Goal: Task Accomplishment & Management: Manage account settings

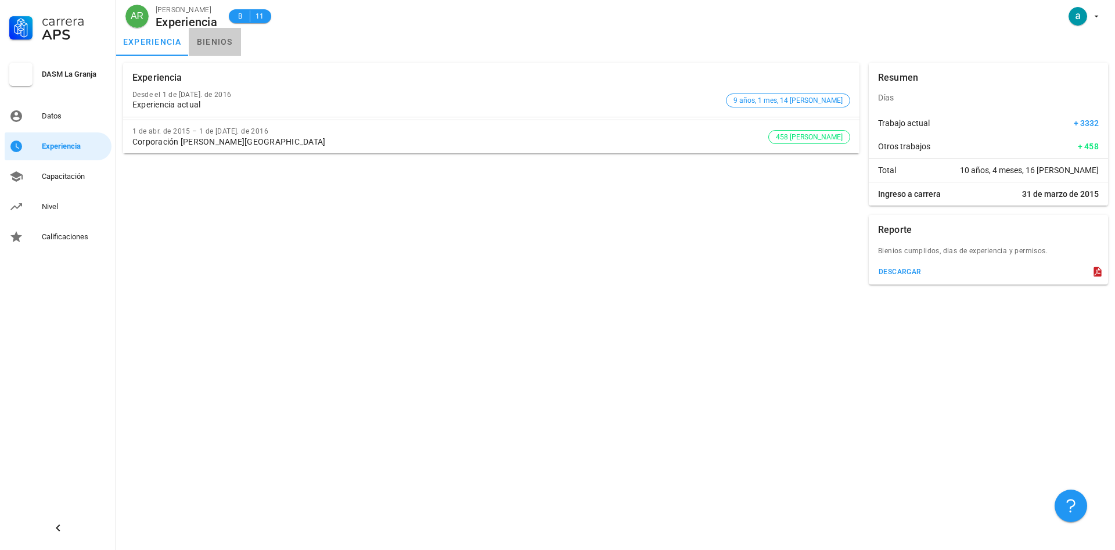
click at [217, 44] on link "bienios" at bounding box center [215, 42] width 52 height 28
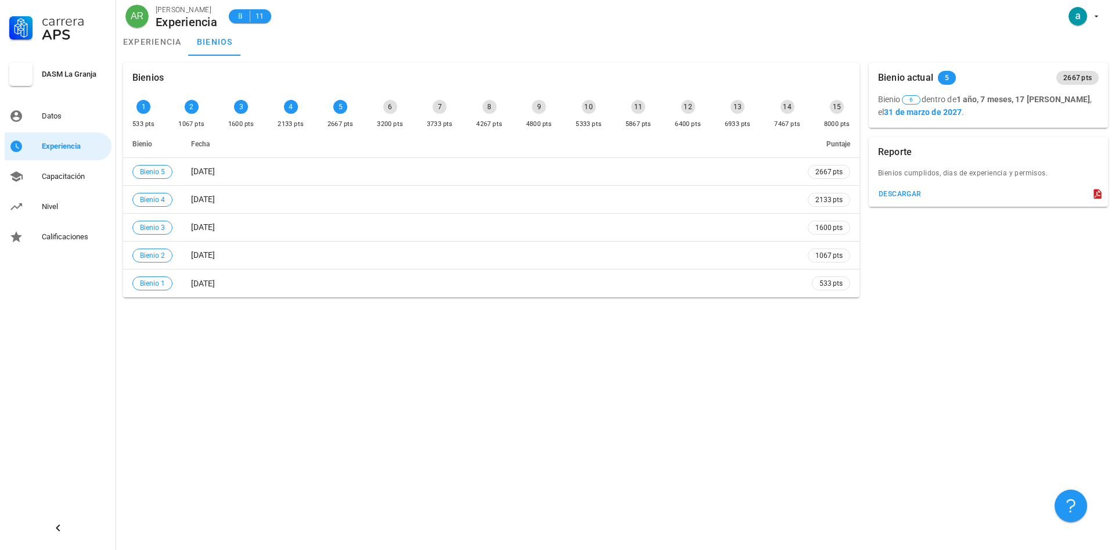
click at [807, 477] on div "Bienios 1 533 pts 2 1067 pts 3 1600 pts 4 2133 pts 5 2667 pts 6 3200 pts 7 3733…" at bounding box center [615, 303] width 999 height 494
click at [1096, 21] on span "button" at bounding box center [1083, 16] width 35 height 19
click at [1090, 49] on div "Salir" at bounding box center [1090, 45] width 19 height 23
